Goal: Task Accomplishment & Management: Complete application form

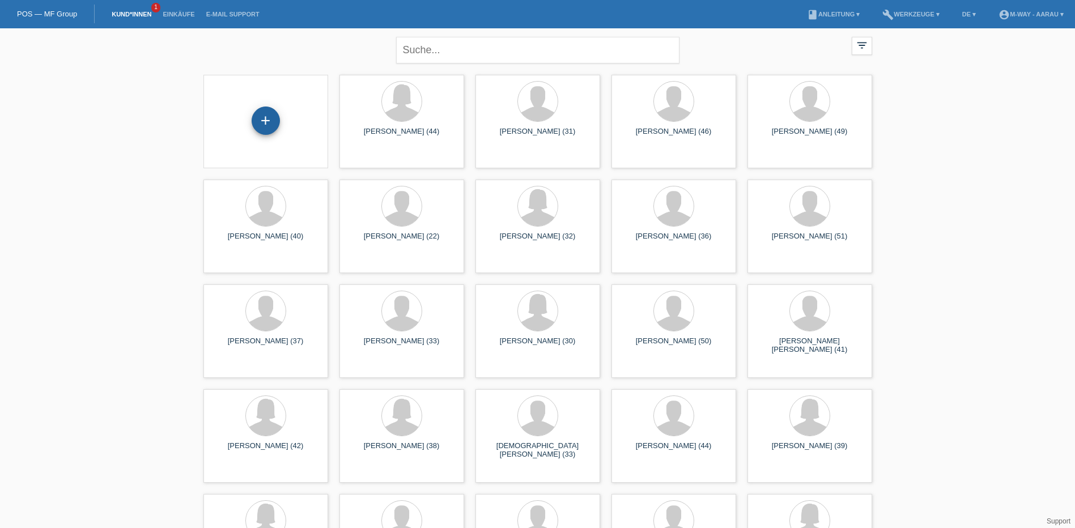
click at [255, 127] on div "+" at bounding box center [266, 120] width 28 height 28
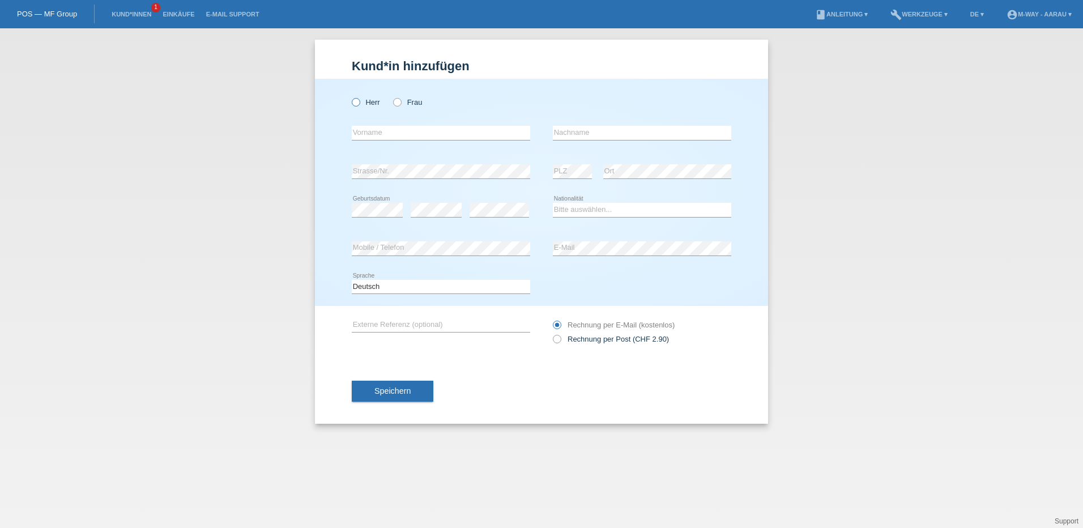
click at [365, 99] on label "Herr" at bounding box center [366, 102] width 28 height 8
click at [359, 99] on input "Herr" at bounding box center [355, 101] width 7 height 7
radio input "true"
click at [380, 130] on input "text" at bounding box center [441, 133] width 178 height 14
type input "b"
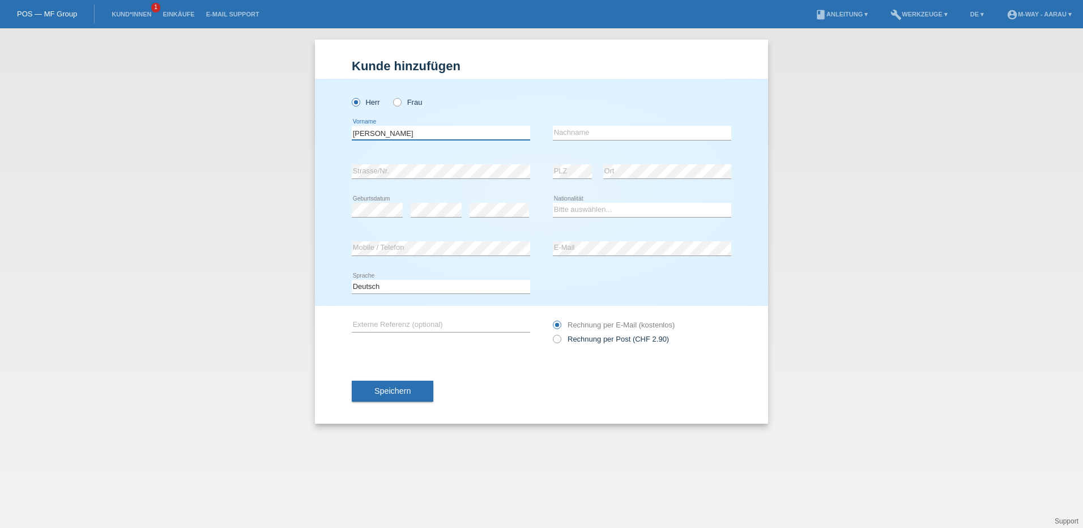
type input "[PERSON_NAME]"
click at [581, 132] on input "text" at bounding box center [642, 133] width 178 height 14
type input "[PERSON_NAME]"
click at [577, 207] on select "Bitte auswählen... Schweiz Deutschland Liechtenstein Österreich ------------ Af…" at bounding box center [642, 210] width 178 height 14
select select "DE"
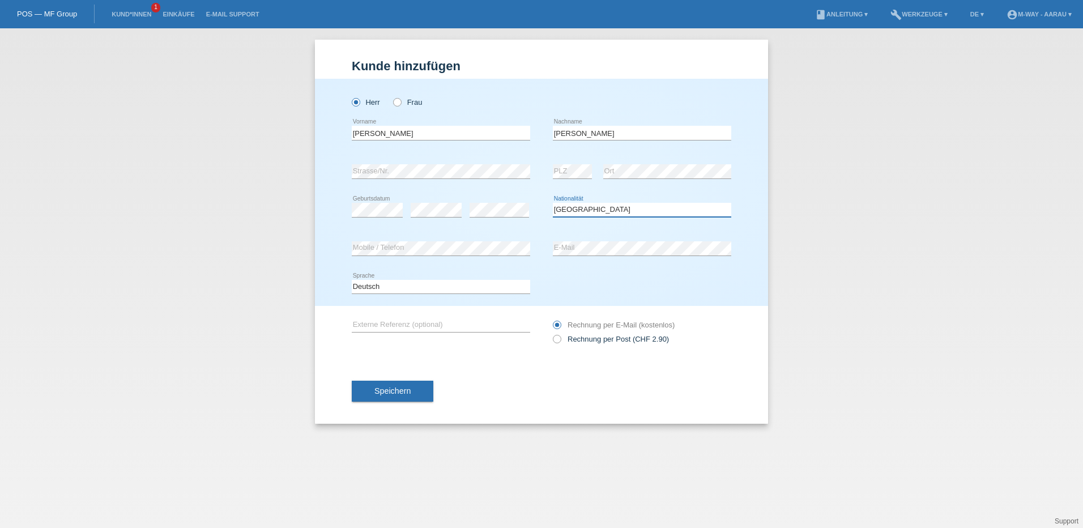
click at [553, 203] on select "Bitte auswählen... Schweiz Deutschland Liechtenstein Österreich ------------ Af…" at bounding box center [642, 210] width 178 height 14
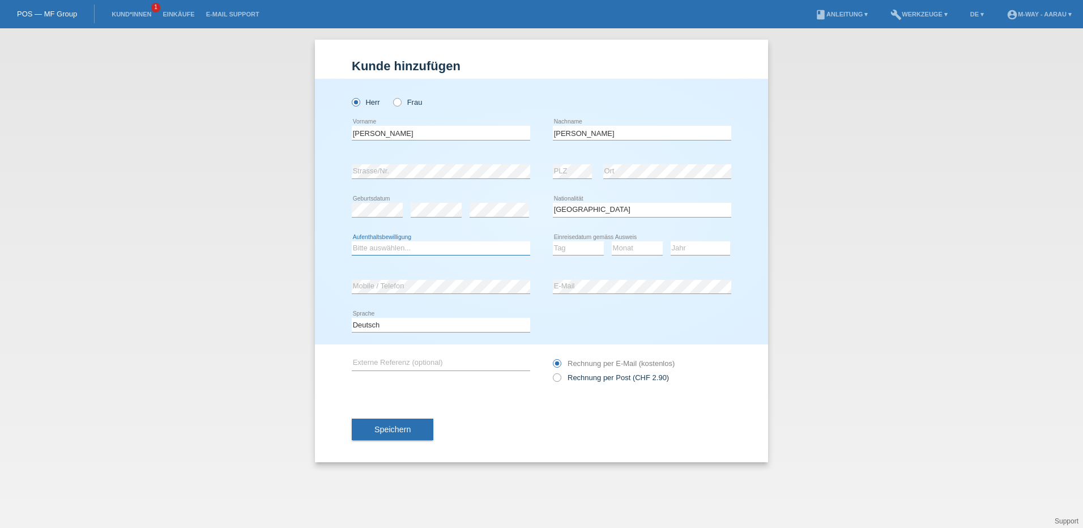
click at [412, 250] on select "Bitte auswählen... C B B - Flüchtlingsstatus Andere" at bounding box center [441, 248] width 178 height 14
select select "C"
click at [352, 241] on select "Bitte auswählen... C B B - Flüchtlingsstatus Andere" at bounding box center [441, 248] width 178 height 14
click at [576, 245] on select "Tag 01 02 03 04 05 06 07 08 09 10 11" at bounding box center [578, 248] width 51 height 14
select select "15"
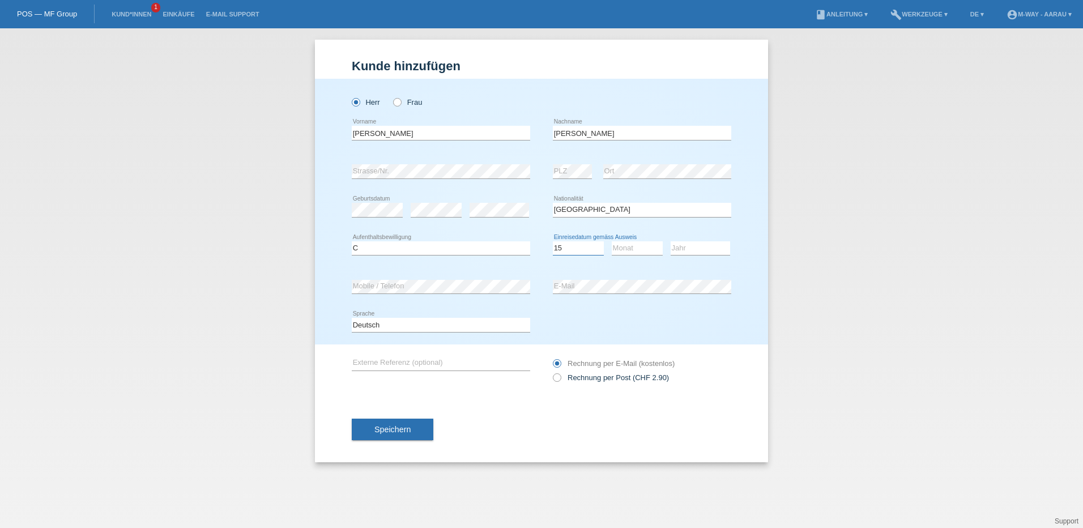
click at [553, 241] on select "Tag 01 02 03 04 05 06 07 08 09 10 11" at bounding box center [578, 248] width 51 height 14
click at [618, 249] on select "Monat 01 02 03 04 05 06 07 08 09 10 11" at bounding box center [637, 248] width 51 height 14
select select "05"
click at [612, 241] on select "Monat 01 02 03 04 05 06 07 08 09 10 11" at bounding box center [637, 248] width 51 height 14
click at [697, 246] on select "Jahr 2025 2024 2023 2022 2021 2020 2019 2018 2017 2016 2015 2014 2013 2012 2011…" at bounding box center [700, 248] width 59 height 14
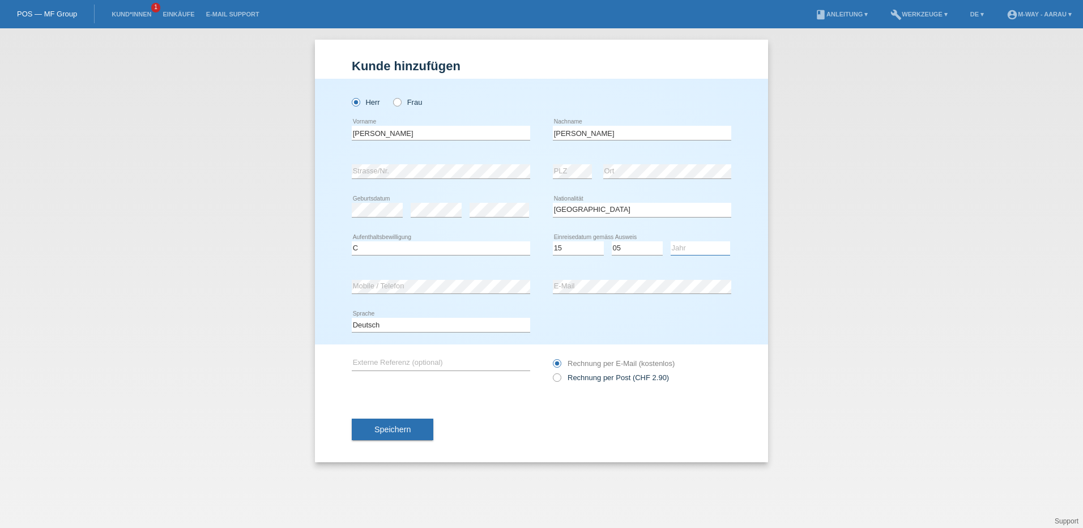
select select "2014"
click at [671, 241] on select "Jahr 2025 2024 2023 2022 2021 2020 2019 2018 2017 2016 2015 2014 2013 2012 2011…" at bounding box center [700, 248] width 59 height 14
click at [659, 326] on div "Deutsch Français Italiano English error Sprache" at bounding box center [542, 325] width 380 height 39
click at [424, 425] on button "Speichern" at bounding box center [393, 430] width 82 height 22
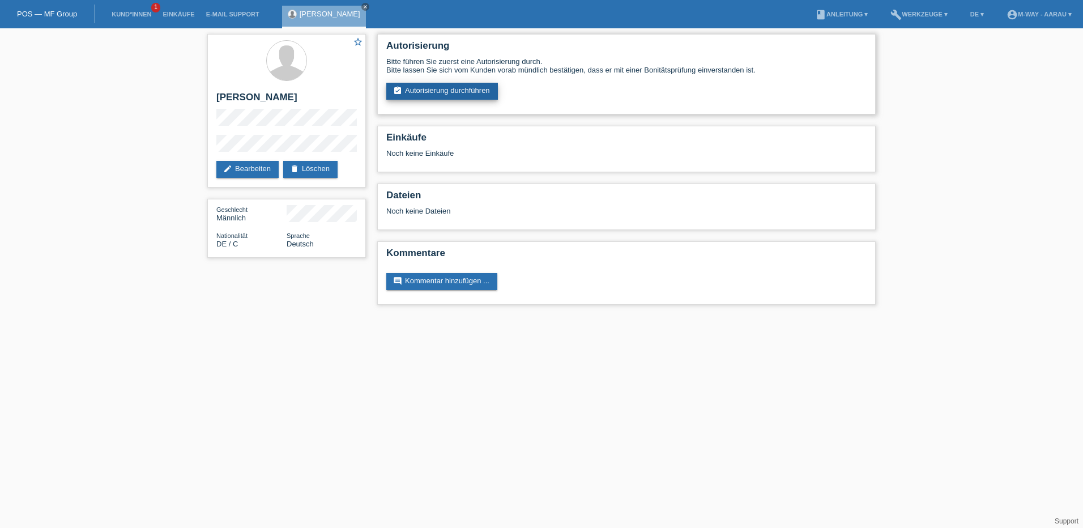
click at [432, 94] on link "assignment_turned_in Autorisierung durchführen" at bounding box center [442, 91] width 112 height 17
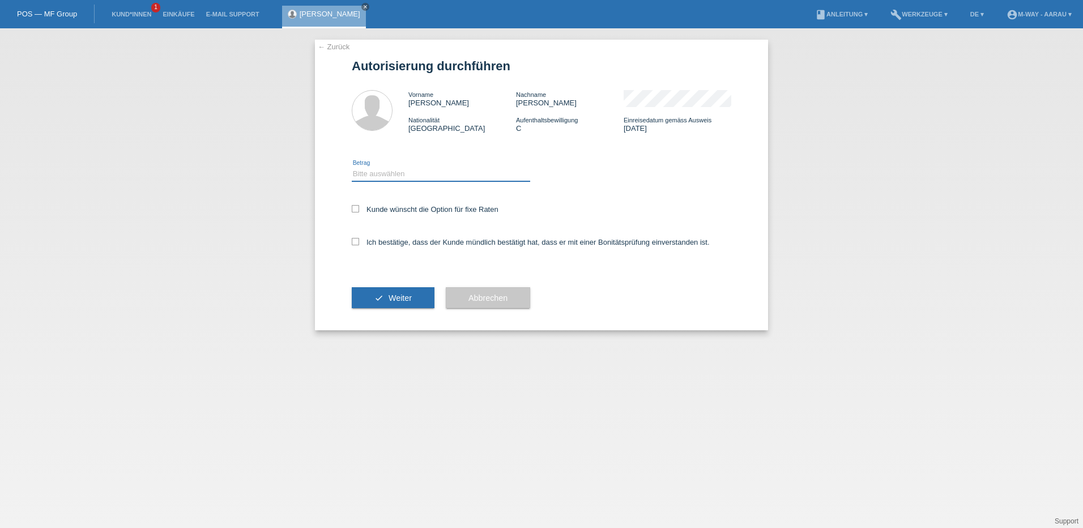
click at [404, 174] on select "Bitte auswählen CHF 1.00 - CHF 499.00 CHF 500.00 - CHF 1'999.00 CHF 2'000.00 - …" at bounding box center [441, 174] width 178 height 14
select select "3"
click at [352, 167] on select "Bitte auswählen CHF 1.00 - CHF 499.00 CHF 500.00 - CHF 1'999.00 CHF 2'000.00 - …" at bounding box center [441, 174] width 178 height 14
click at [379, 203] on div "Kunde wünscht die Option für fixe Raten" at bounding box center [542, 210] width 380 height 33
click at [378, 207] on label "Kunde wünscht die Option für fixe Raten" at bounding box center [425, 209] width 147 height 8
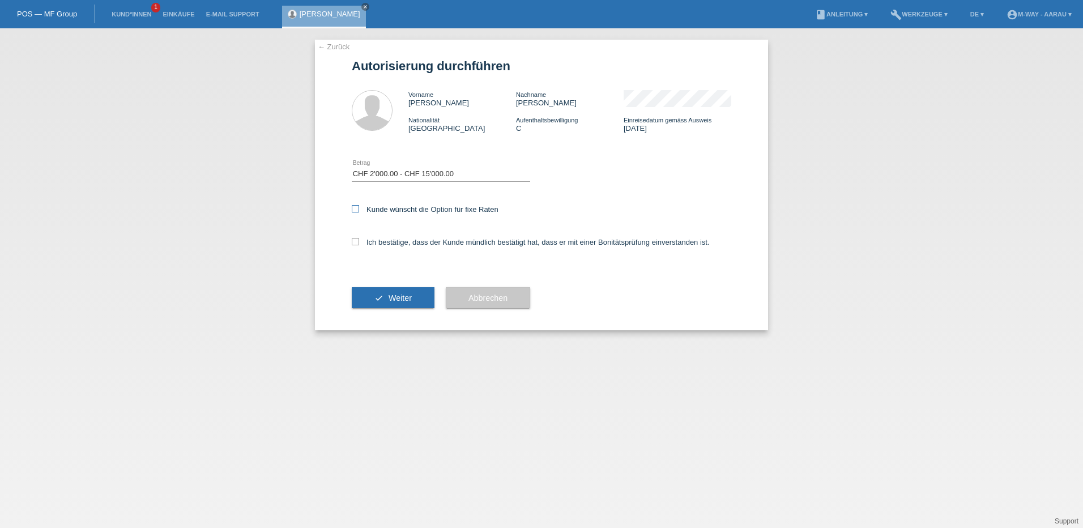
click at [359, 207] on input "Kunde wünscht die Option für fixe Raten" at bounding box center [355, 208] width 7 height 7
checkbox input "true"
click at [378, 240] on label "Ich bestätige, dass der Kunde mündlich bestätigt hat, dass er mit einer Bonität…" at bounding box center [531, 242] width 358 height 8
click at [359, 240] on input "Ich bestätige, dass der Kunde mündlich bestätigt hat, dass er mit einer Bonität…" at bounding box center [355, 241] width 7 height 7
checkbox input "true"
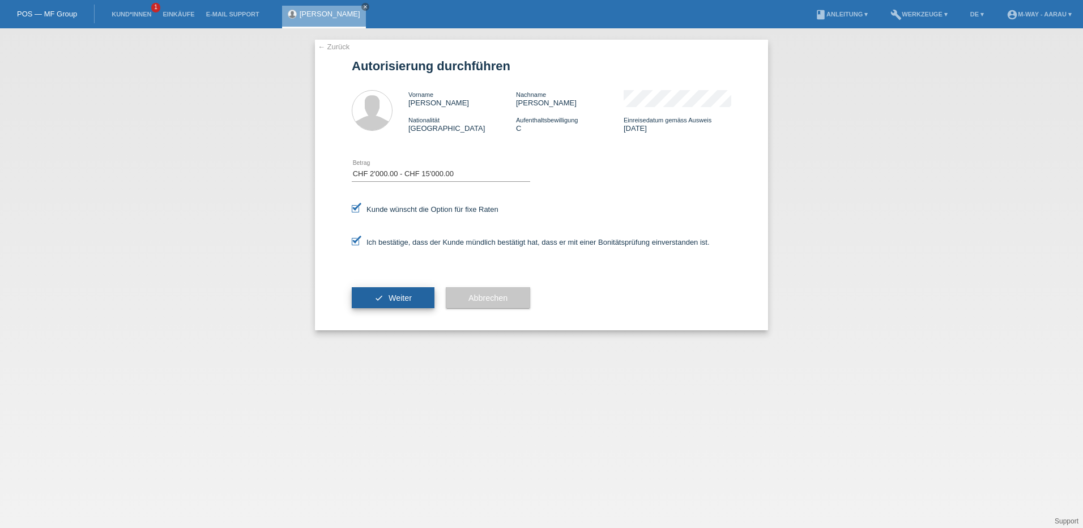
click at [392, 297] on span "Weiter" at bounding box center [400, 297] width 23 height 9
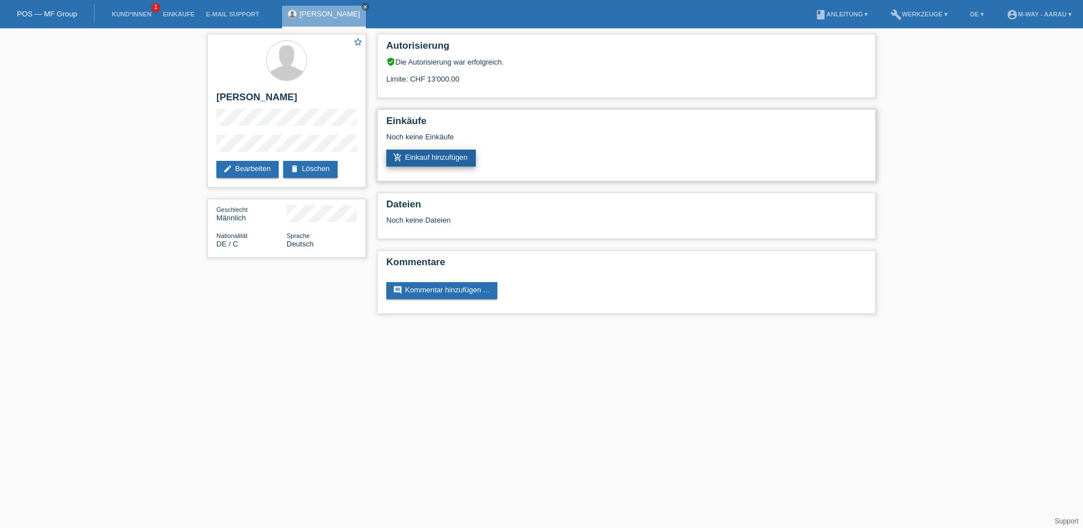
click at [445, 165] on link "add_shopping_cart Einkauf hinzufügen" at bounding box center [431, 158] width 90 height 17
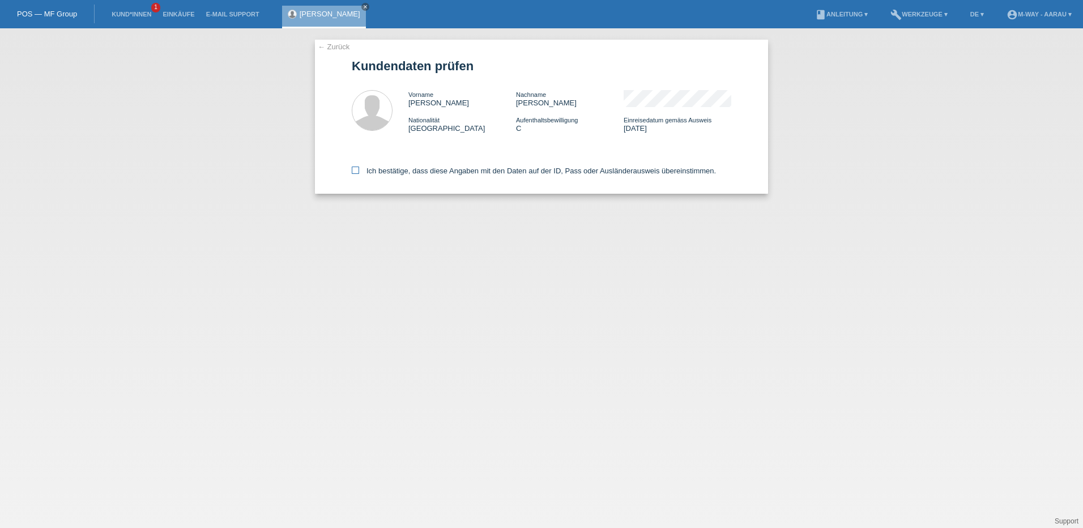
click at [418, 174] on label "Ich bestätige, dass diese Angaben mit den Daten auf der ID, Pass oder Ausländer…" at bounding box center [534, 171] width 364 height 8
click at [359, 174] on input "Ich bestätige, dass diese Angaben mit den Daten auf der ID, Pass oder Ausländer…" at bounding box center [355, 170] width 7 height 7
checkbox input "true"
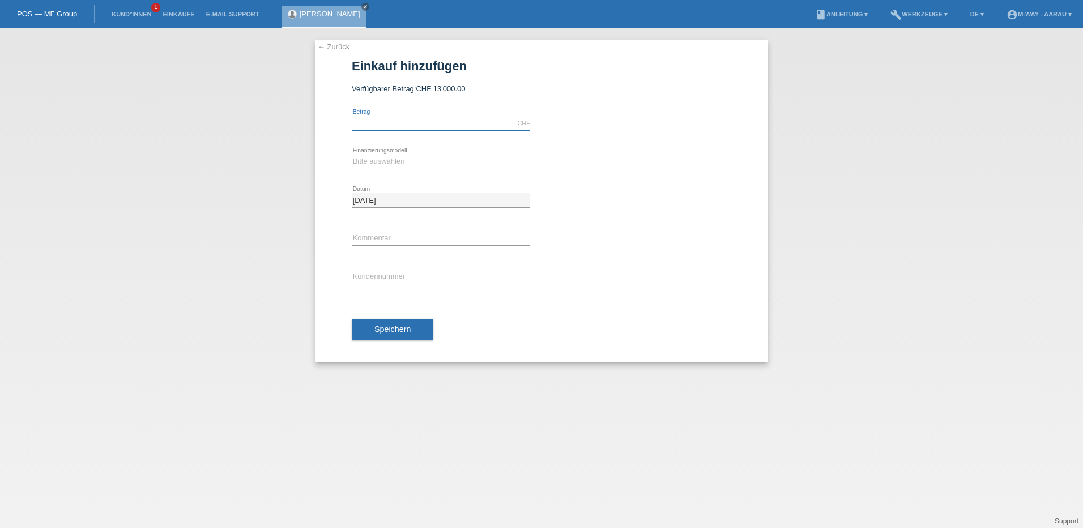
click at [395, 122] on input "text" at bounding box center [441, 123] width 178 height 14
type input "k"
type input "2214.00"
click at [383, 167] on select "Bitte auswählen Fixe Raten Kauf auf Rechnung mit Teilzahlungsoption" at bounding box center [441, 162] width 178 height 14
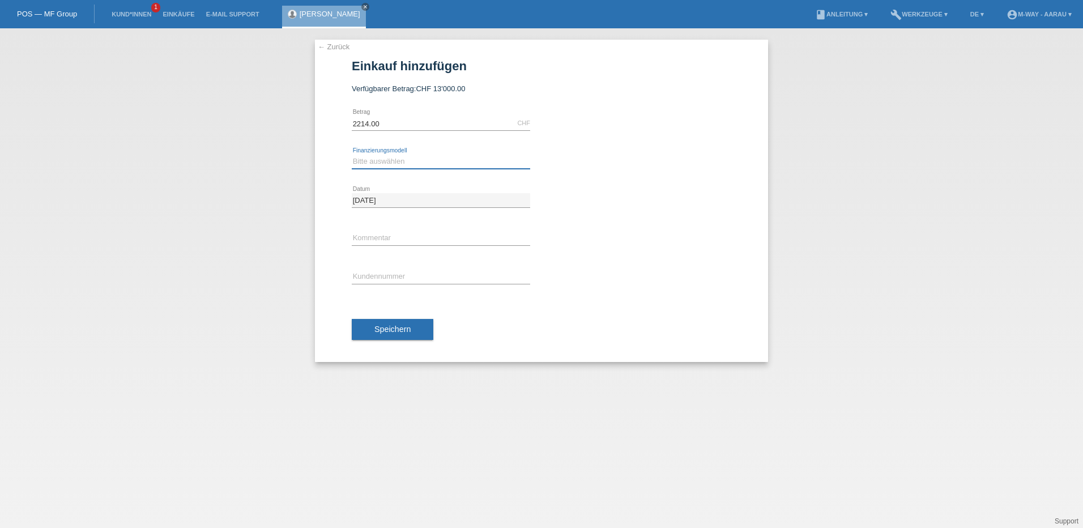
select select "77"
click at [352, 155] on select "Bitte auswählen Fixe Raten Kauf auf Rechnung mit Teilzahlungsoption" at bounding box center [441, 162] width 178 height 14
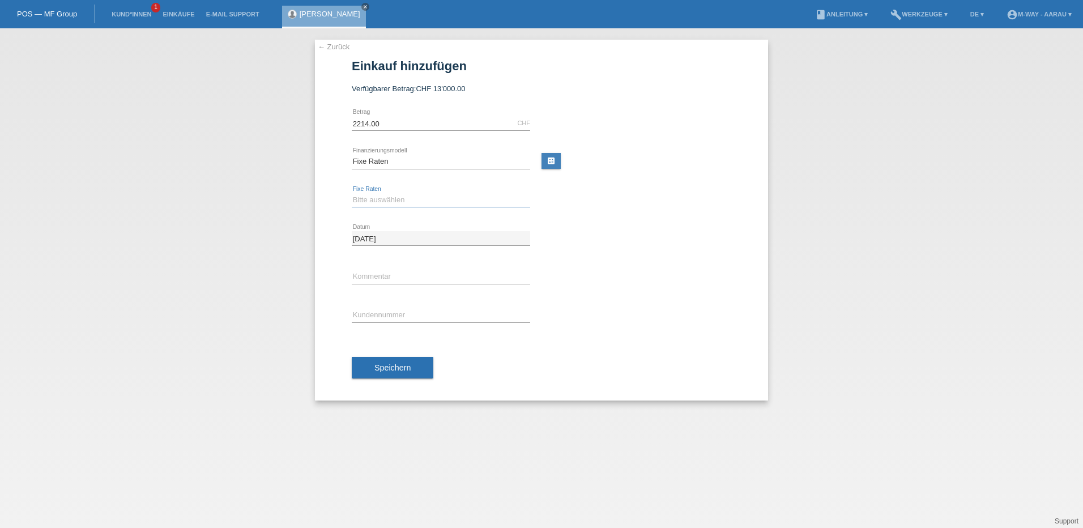
click at [376, 199] on select "Bitte auswählen 4 Raten 5 Raten 6 Raten 7 Raten 8 Raten 9 Raten 10 Raten 11 Rat…" at bounding box center [441, 200] width 178 height 14
select select "202"
click at [352, 193] on select "Bitte auswählen 4 Raten 5 Raten 6 Raten 7 Raten 8 Raten 9 Raten 10 Raten 11 Rat…" at bounding box center [441, 200] width 178 height 14
click at [387, 313] on input "text" at bounding box center [441, 315] width 178 height 14
type input "K145315"
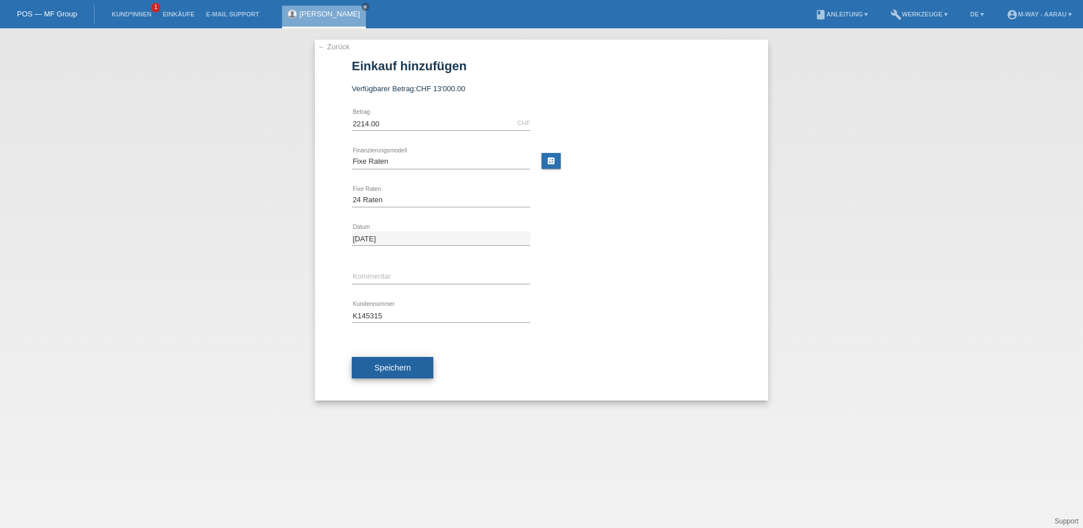
click at [394, 375] on button "Speichern" at bounding box center [393, 368] width 82 height 22
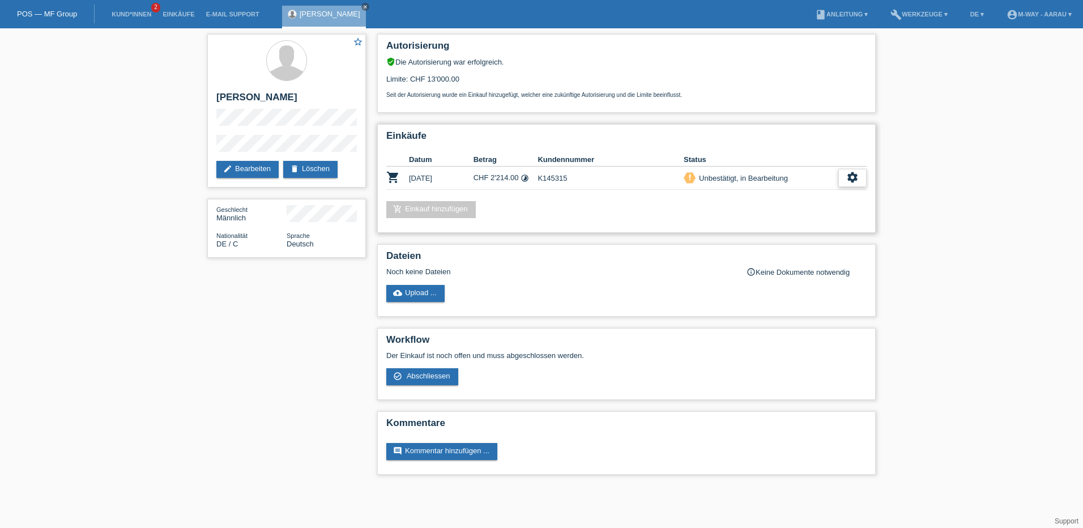
click at [847, 183] on icon "settings" at bounding box center [852, 177] width 12 height 12
click at [775, 235] on span "Abschliessen" at bounding box center [762, 230] width 47 height 14
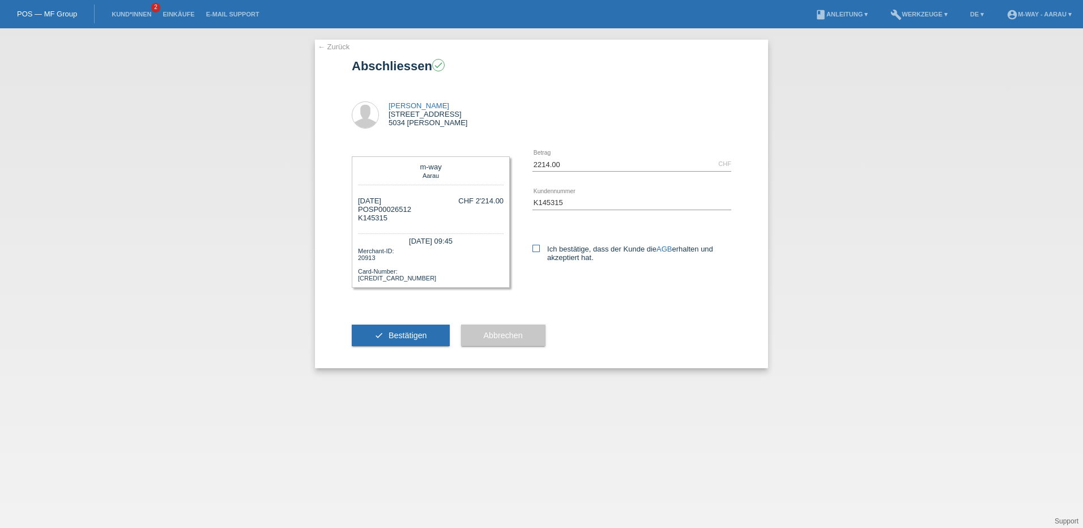
click at [662, 250] on link "AGB" at bounding box center [664, 249] width 15 height 8
click at [543, 250] on label "Ich bestätige, dass der Kunde die AGB erhalten und akzeptiert hat." at bounding box center [631, 253] width 199 height 17
click at [540, 250] on input "Ich bestätige, dass der Kunde die AGB erhalten und akzeptiert hat." at bounding box center [535, 248] width 7 height 7
checkbox input "true"
click at [433, 337] on button "check Bestätigen" at bounding box center [401, 336] width 98 height 22
